Goal: Task Accomplishment & Management: Use online tool/utility

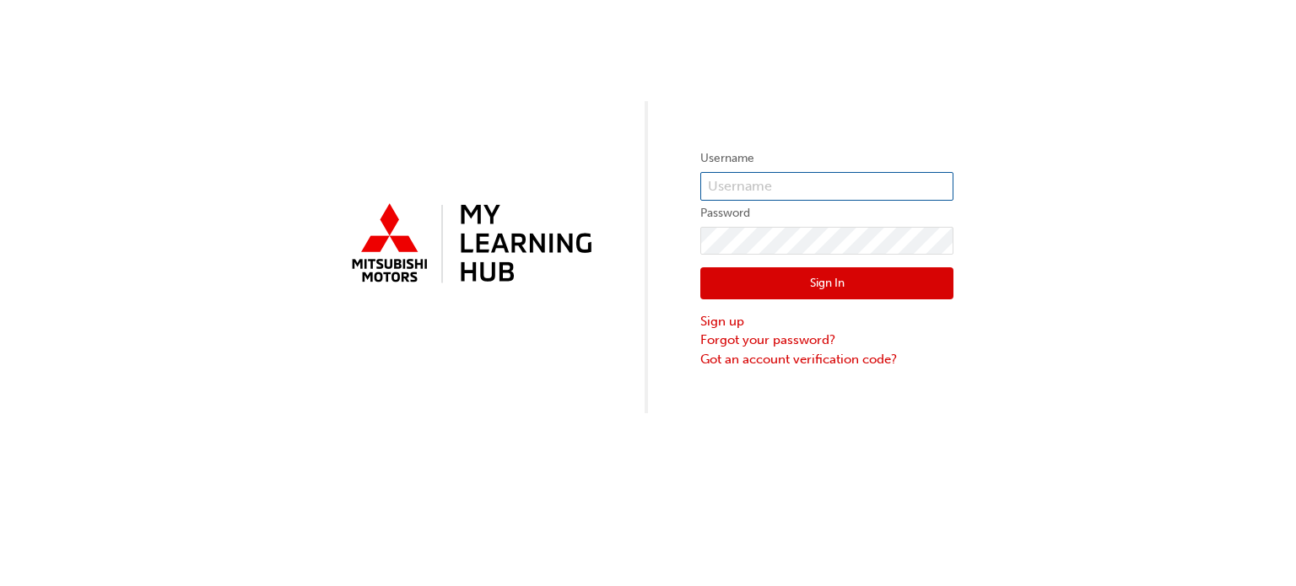
type input "0005944360"
click at [864, 188] on input "0005944360" at bounding box center [826, 186] width 253 height 29
click at [744, 276] on button "Sign In" at bounding box center [826, 283] width 253 height 32
